Goal: Task Accomplishment & Management: Manage account settings

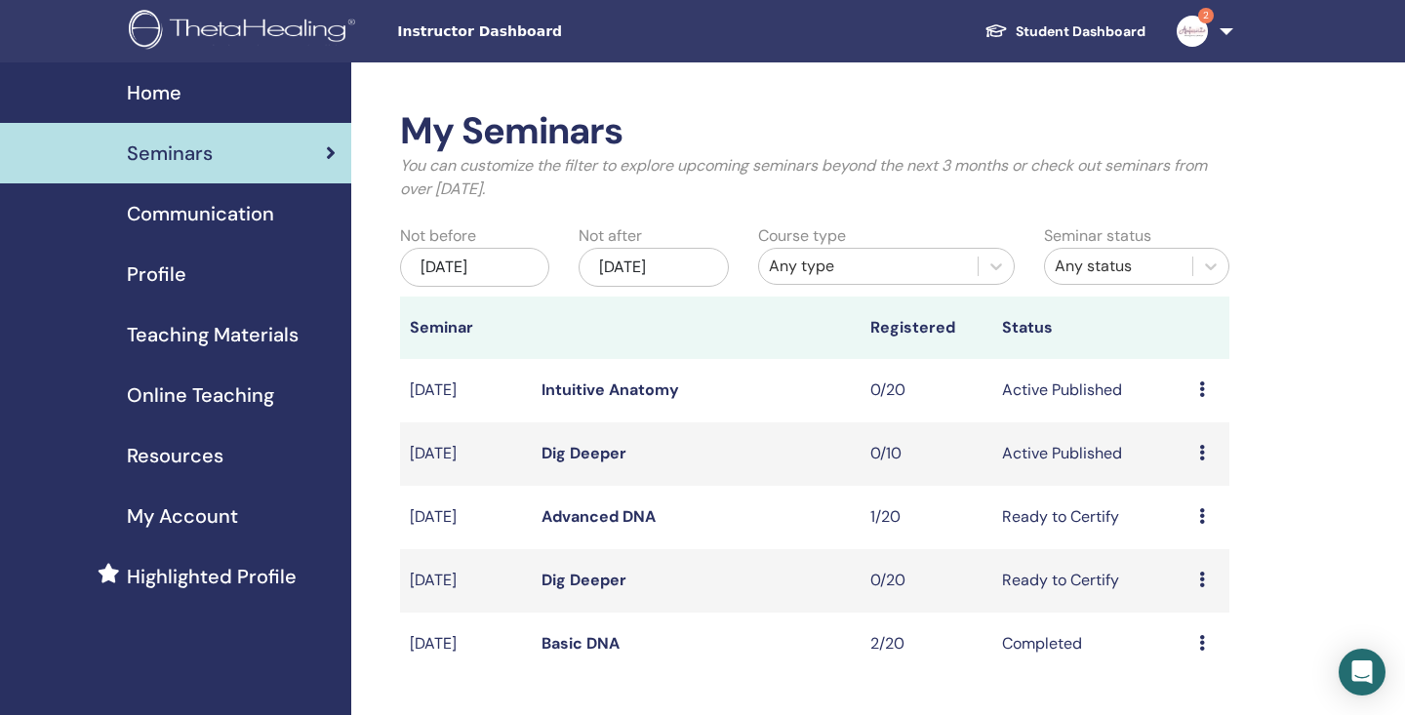
scroll to position [56, 0]
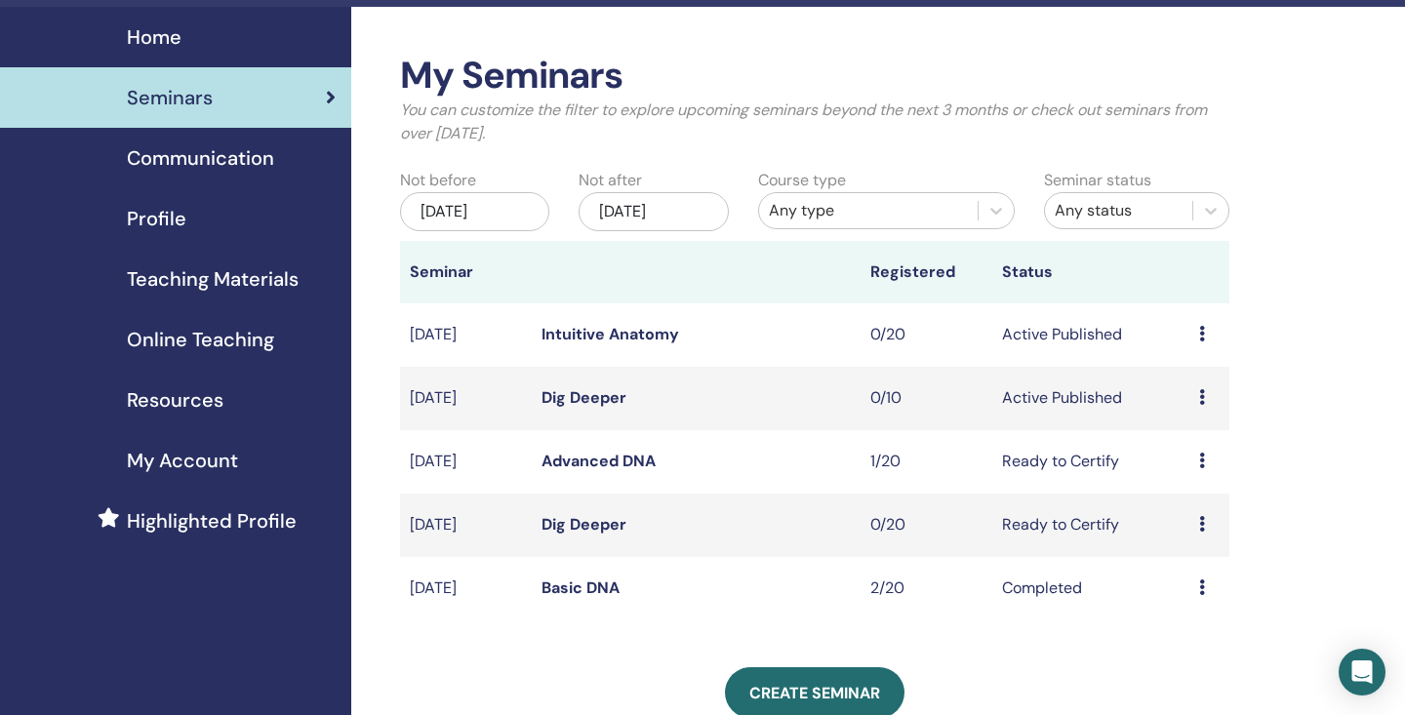
click at [1199, 341] on div "Preview Edit Attendees Cancel" at bounding box center [1209, 334] width 20 height 23
click at [1187, 442] on p "Cancel" at bounding box center [1194, 445] width 74 height 23
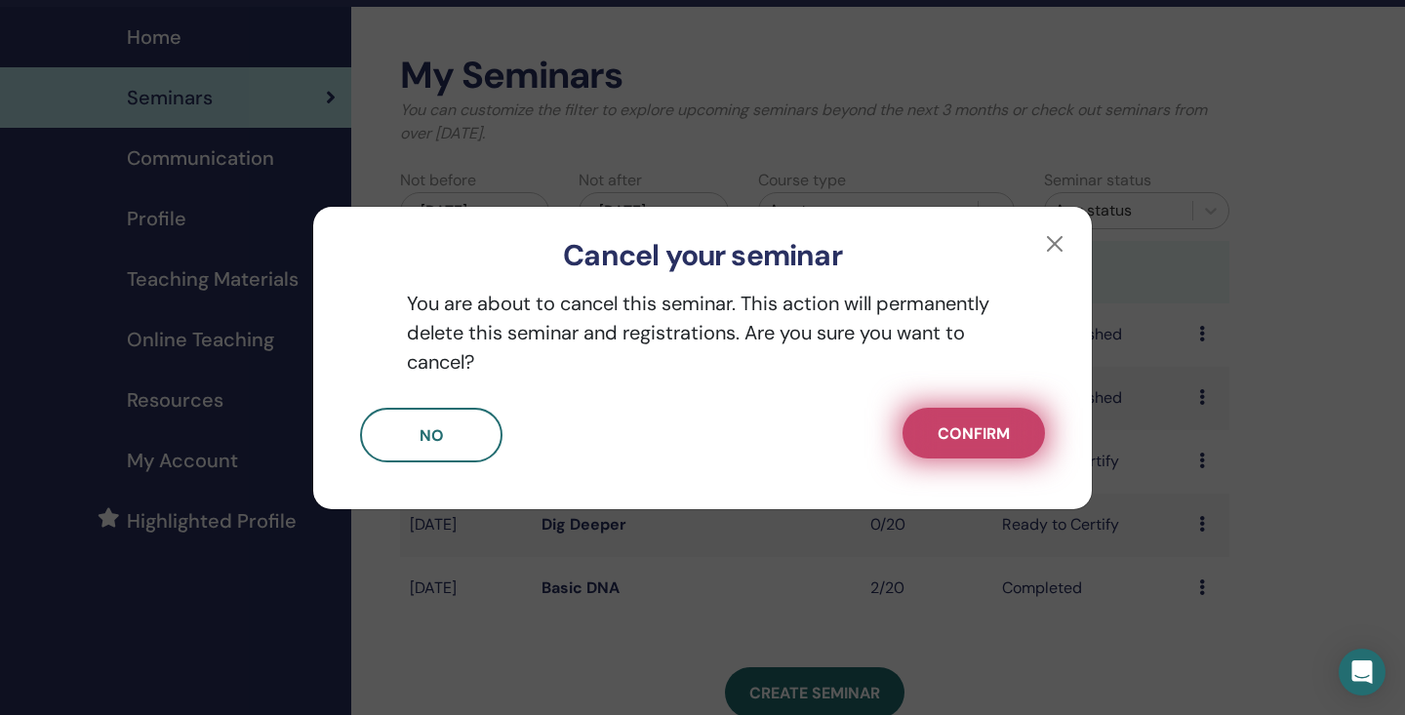
click at [989, 434] on span "Confirm" at bounding box center [974, 433] width 72 height 20
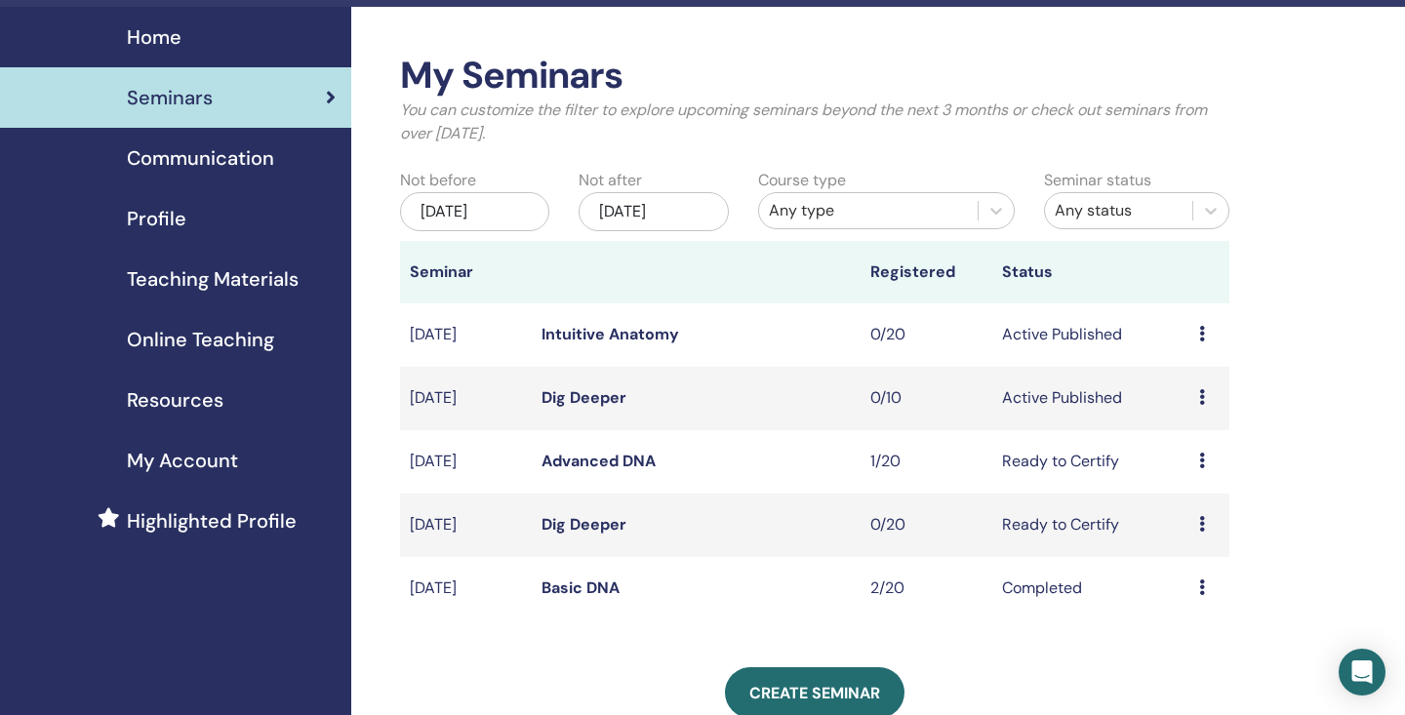
click at [1199, 389] on icon at bounding box center [1202, 397] width 6 height 16
click at [1355, 385] on div "My Seminars You can customize the filter to explore upcoming seminars beyond th…" at bounding box center [878, 579] width 1054 height 1145
click at [1219, 402] on td "Preview Edit Attendees Cancel" at bounding box center [1209, 398] width 40 height 63
click at [1201, 390] on icon at bounding box center [1202, 397] width 6 height 16
click at [1191, 406] on link "Preview" at bounding box center [1187, 405] width 56 height 20
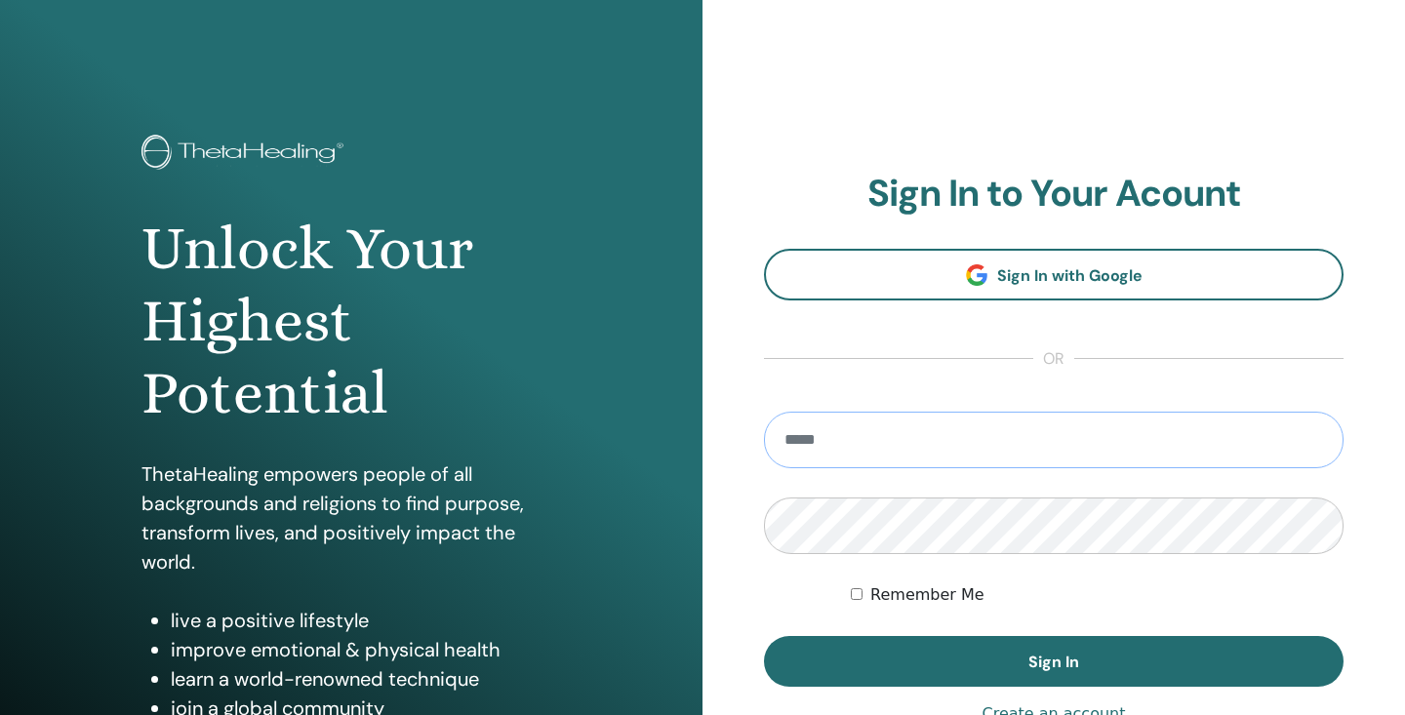
type input "**********"
click at [1054, 661] on button "Sign In" at bounding box center [1053, 661] width 579 height 51
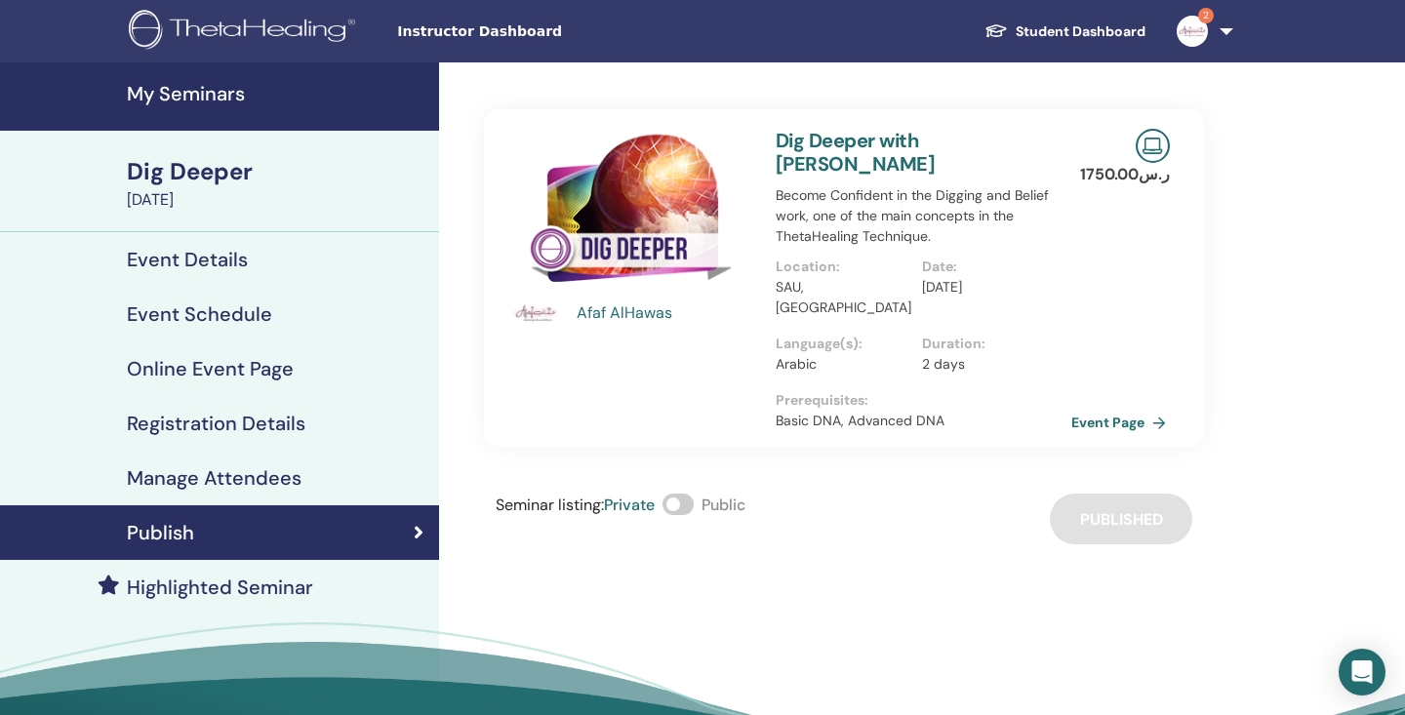
click at [1116, 408] on link "Event Page" at bounding box center [1122, 422] width 102 height 29
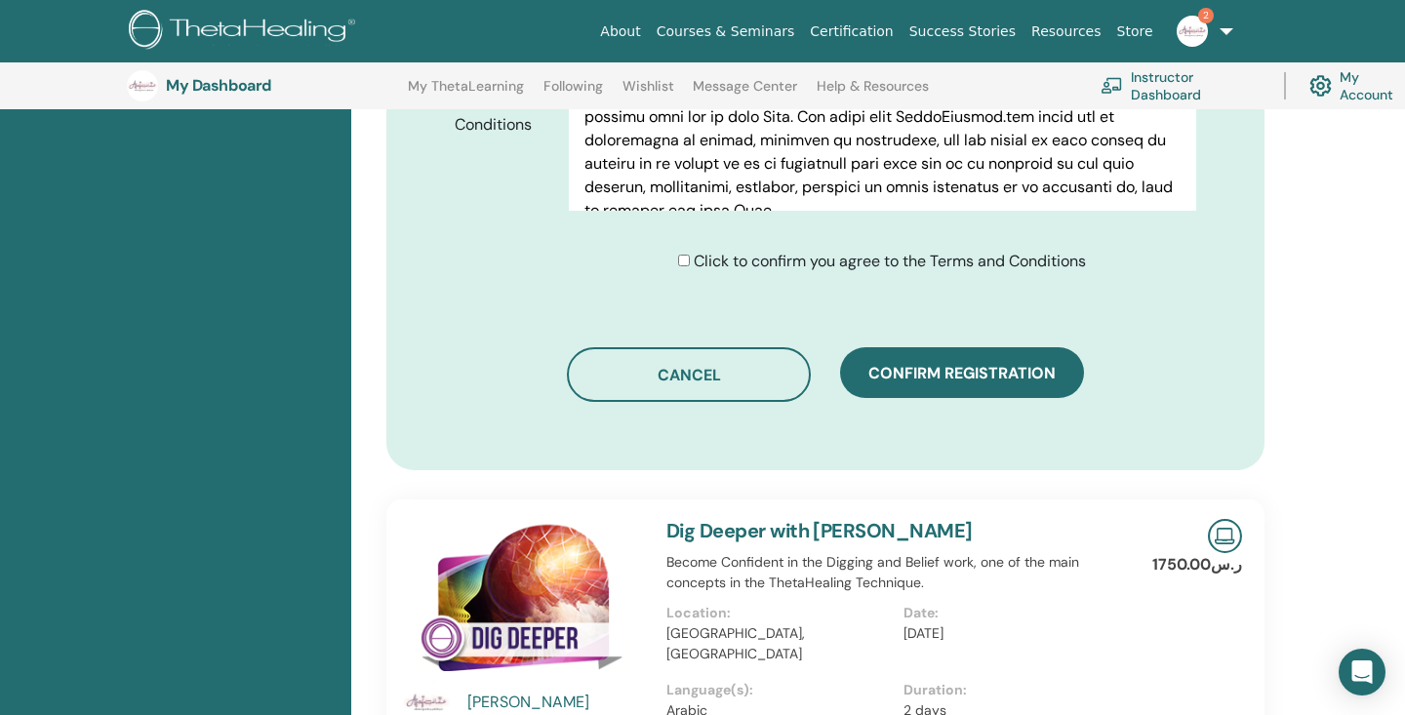
scroll to position [1211, 0]
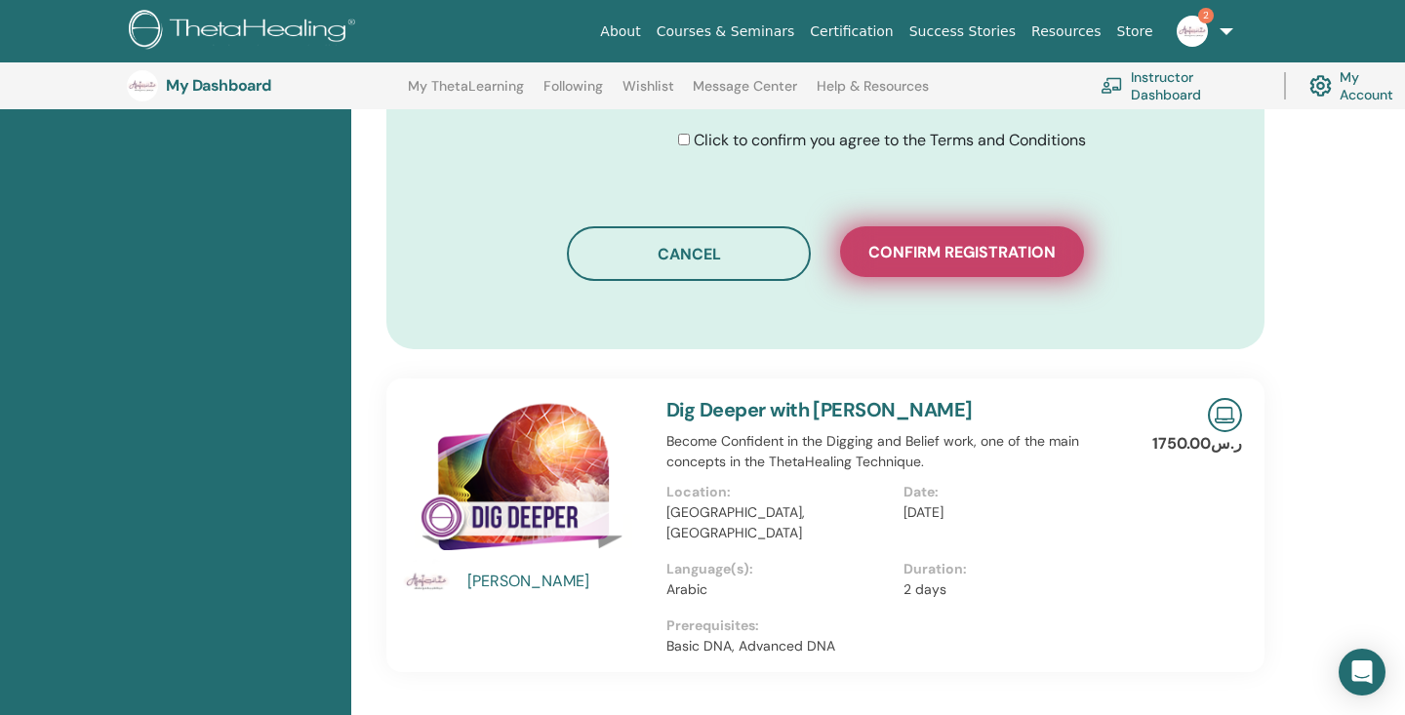
click at [975, 258] on span "Confirm registration" at bounding box center [961, 252] width 187 height 20
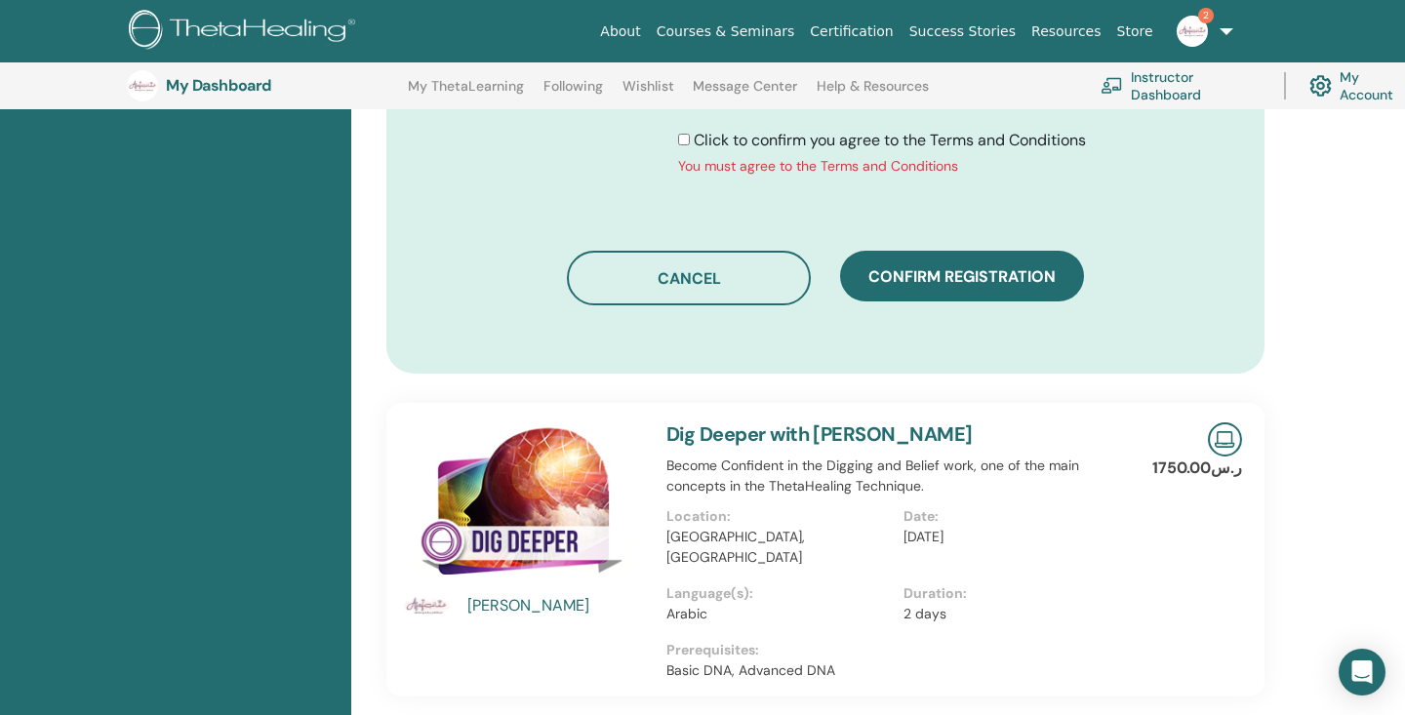
click at [685, 162] on div "Click to confirm you agree to the Terms and Conditions You must agree to the Te…" at bounding box center [882, 153] width 408 height 48
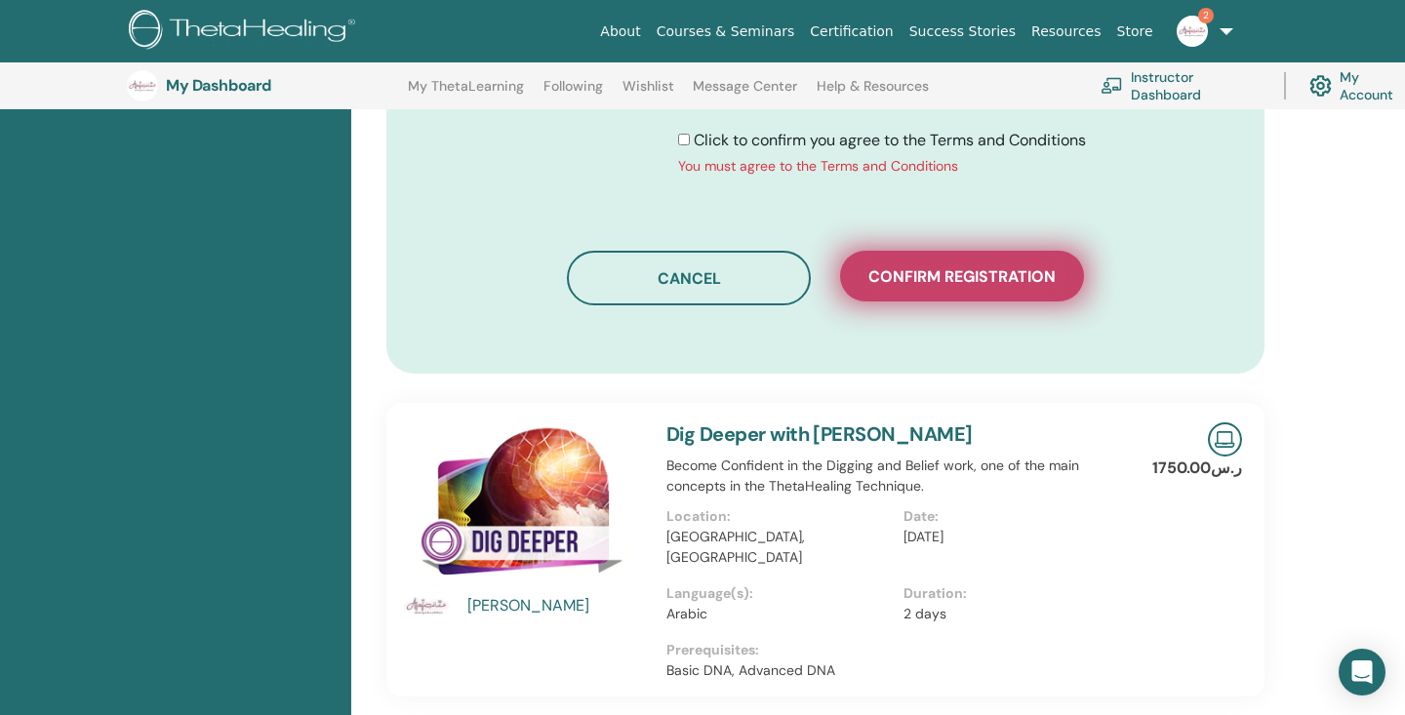
click at [956, 283] on span "Confirm registration" at bounding box center [961, 276] width 187 height 20
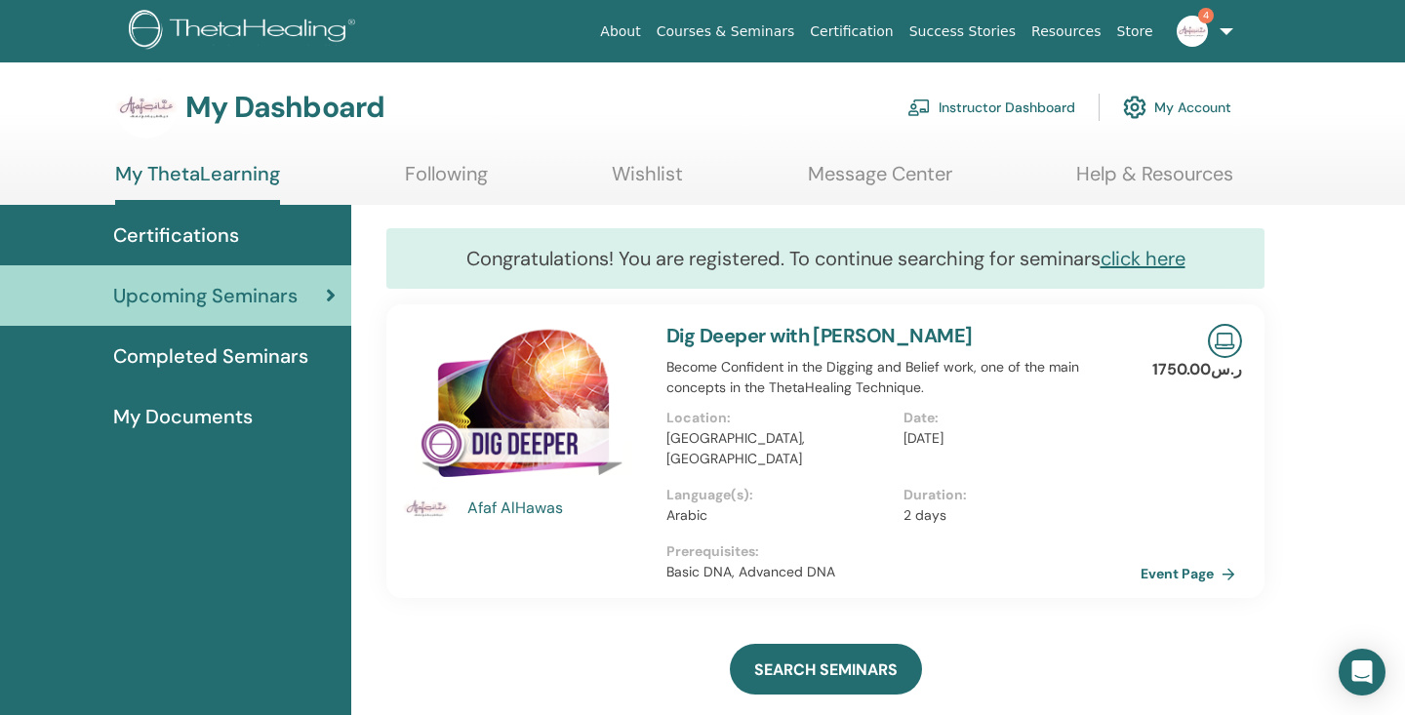
scroll to position [9, 0]
click at [979, 105] on link "Instructor Dashboard" at bounding box center [991, 108] width 168 height 43
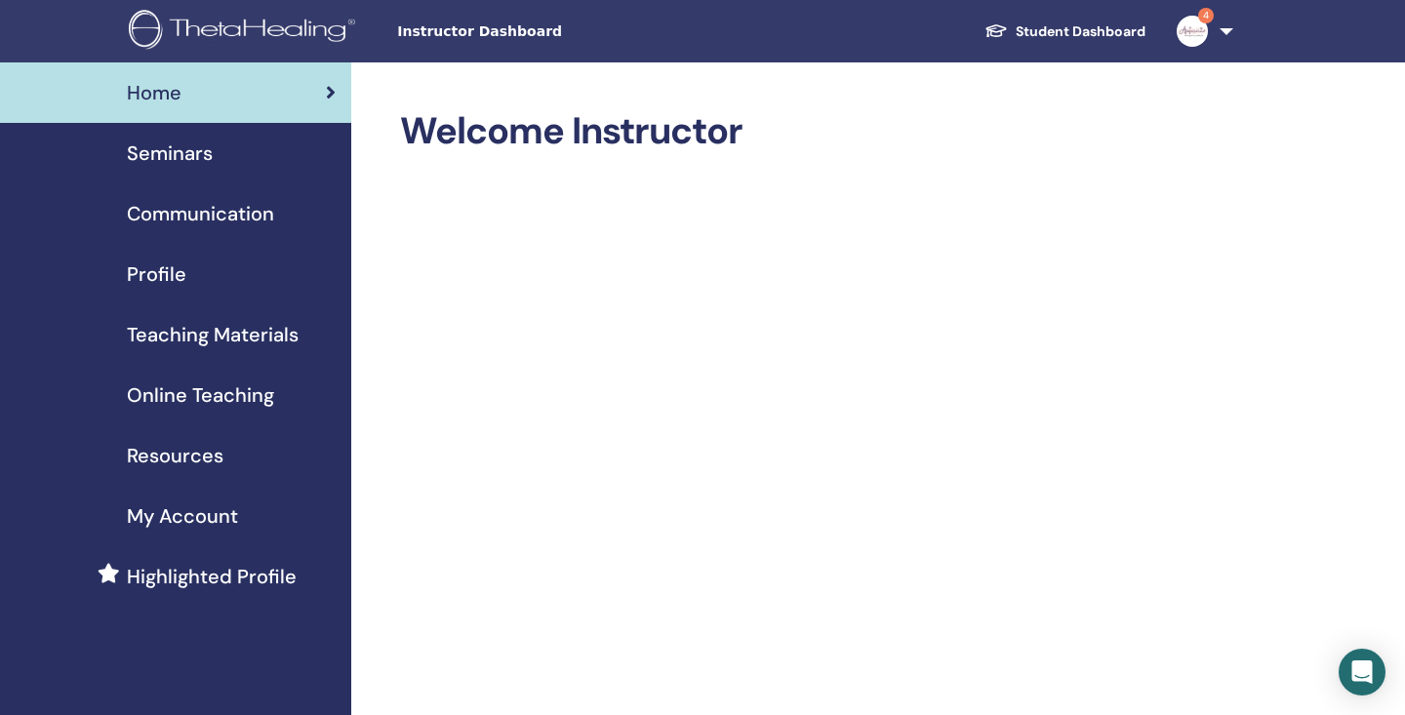
click at [204, 147] on span "Seminars" at bounding box center [170, 153] width 86 height 29
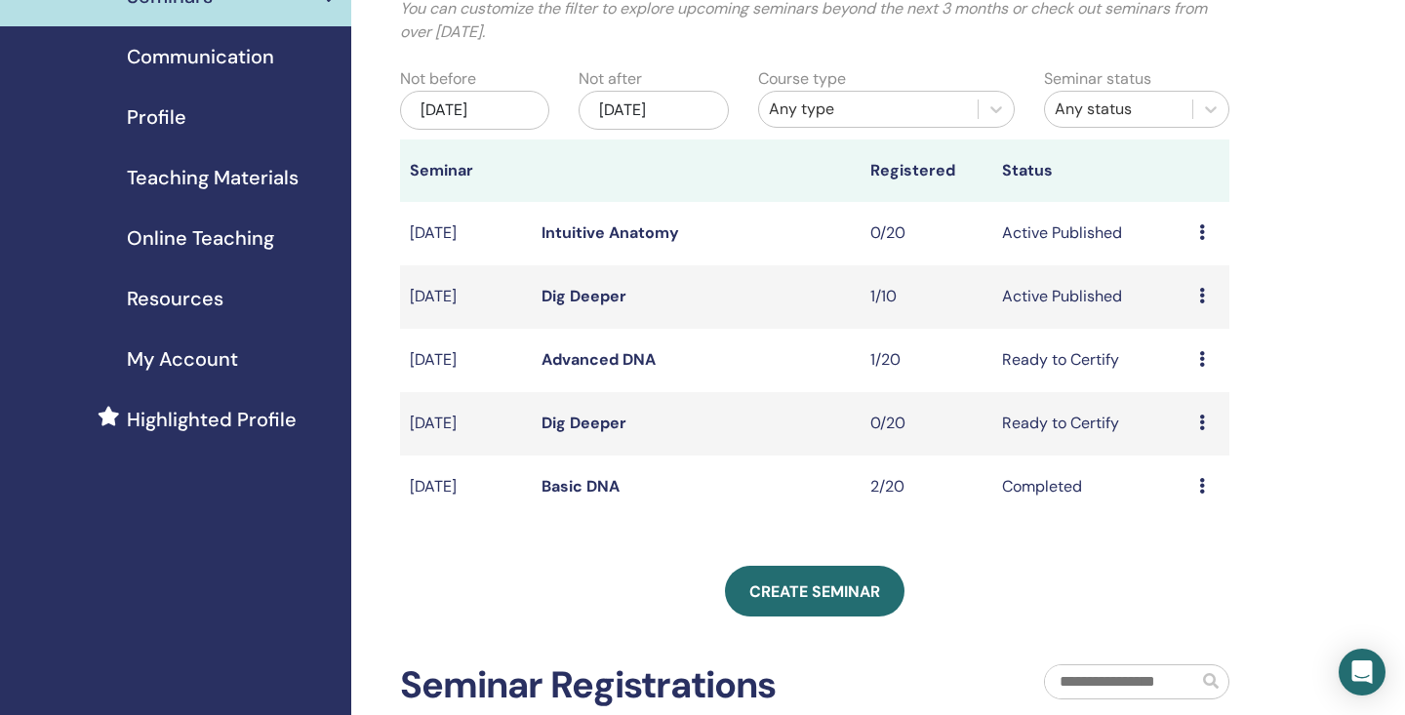
scroll to position [160, 0]
